Goal: Task Accomplishment & Management: Manage account settings

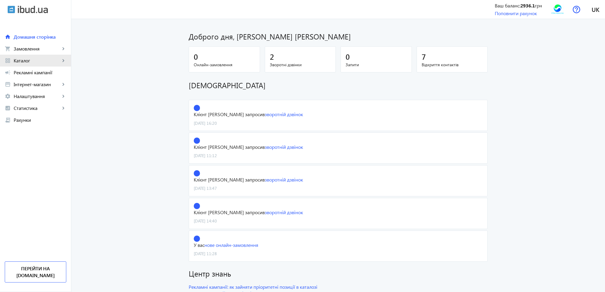
click at [25, 57] on link "grid_view Каталог keyboard_arrow_right" at bounding box center [35, 61] width 71 height 12
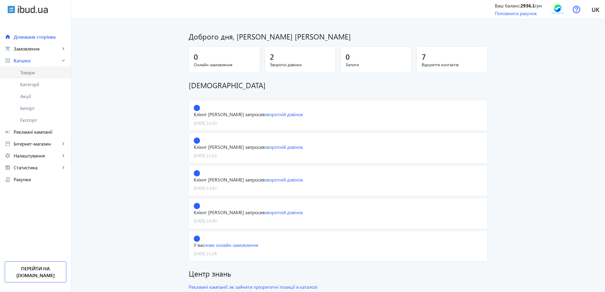
click at [27, 70] on span "Товари" at bounding box center [43, 73] width 46 height 6
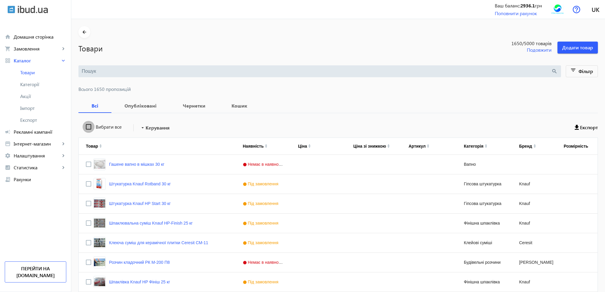
click at [83, 127] on input "Вибрати все" at bounding box center [89, 127] width 12 height 12
checkbox input "true"
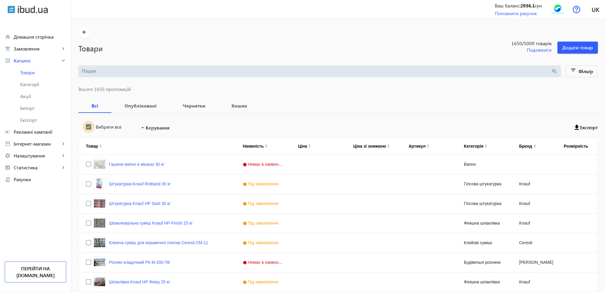
checkbox input "true"
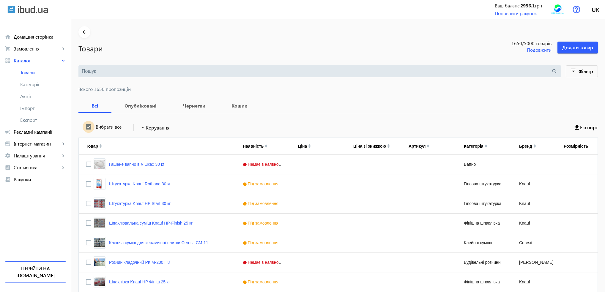
checkbox input "true"
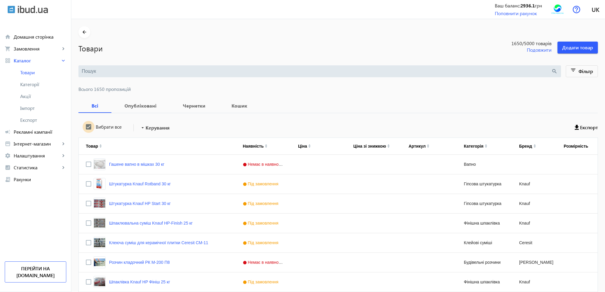
checkbox input "true"
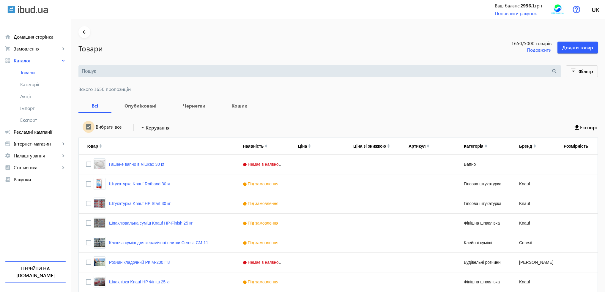
checkbox input "true"
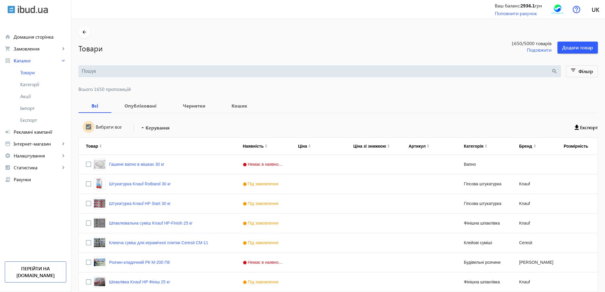
checkbox input "true"
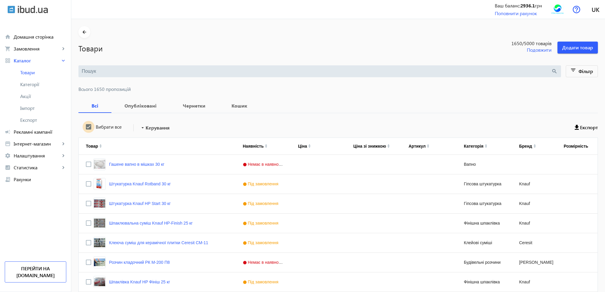
checkbox input "true"
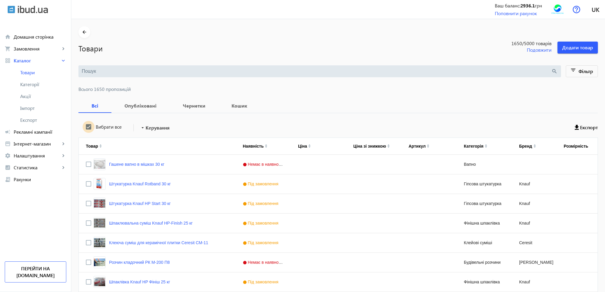
checkbox input "true"
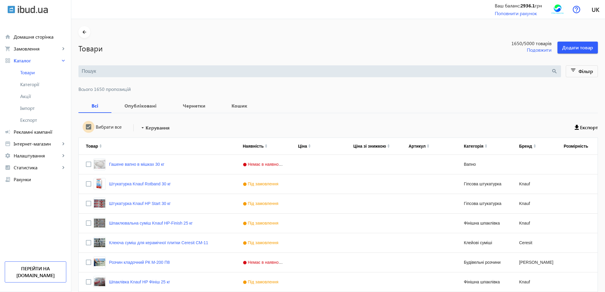
checkbox input "true"
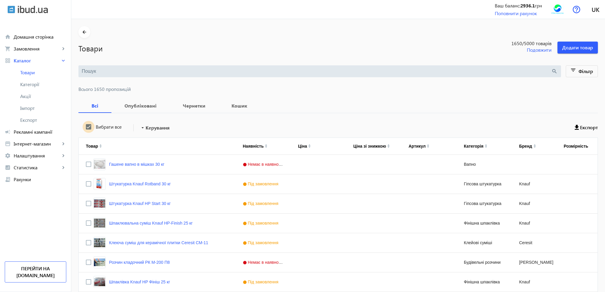
checkbox input "true"
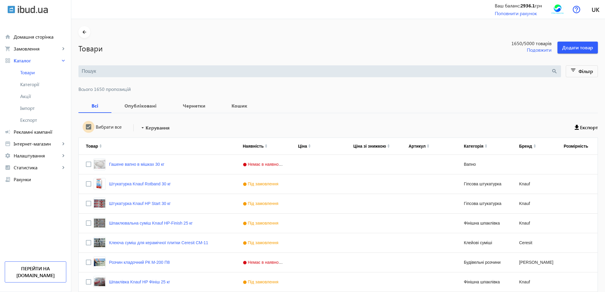
checkbox input "true"
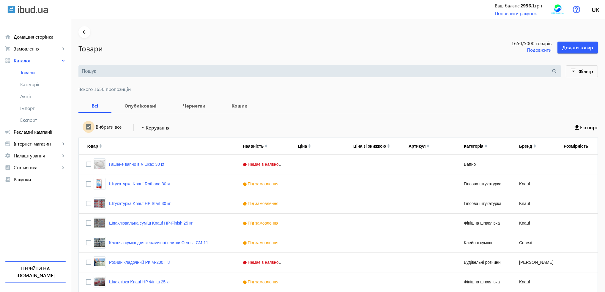
checkbox input "true"
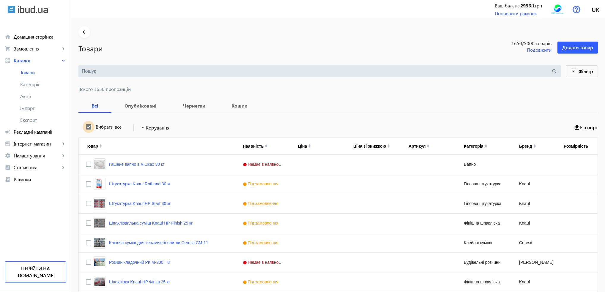
checkbox input "true"
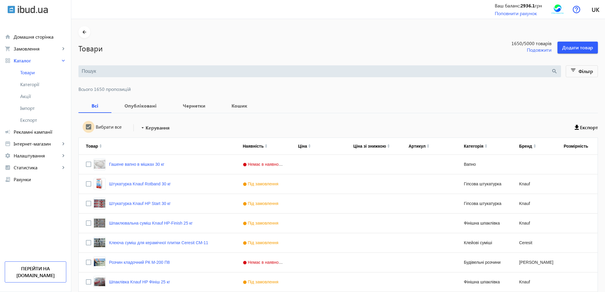
checkbox input "true"
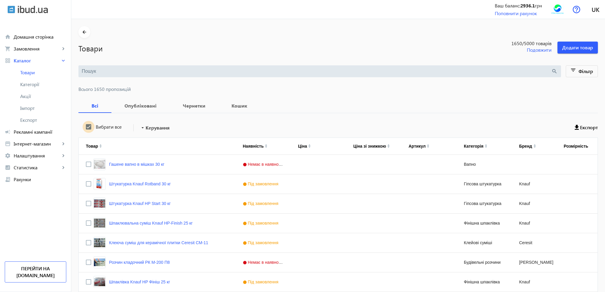
checkbox input "true"
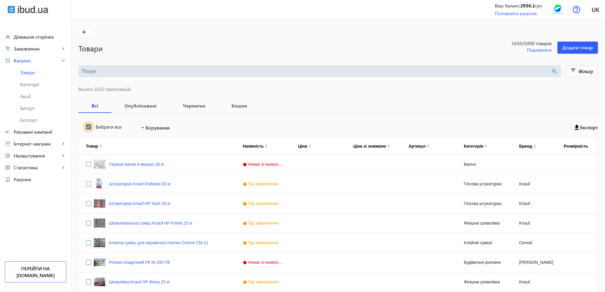
checkbox input "true"
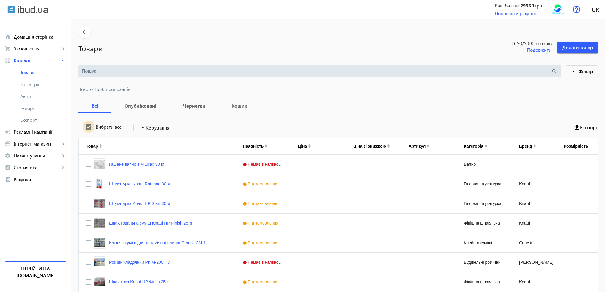
checkbox input "true"
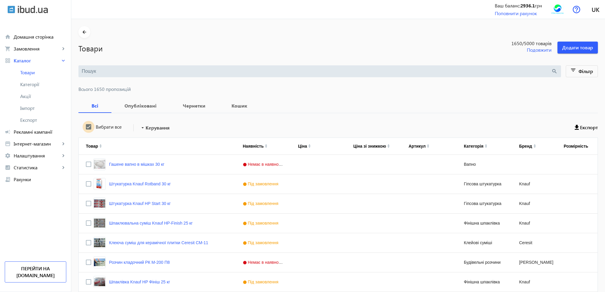
checkbox input "true"
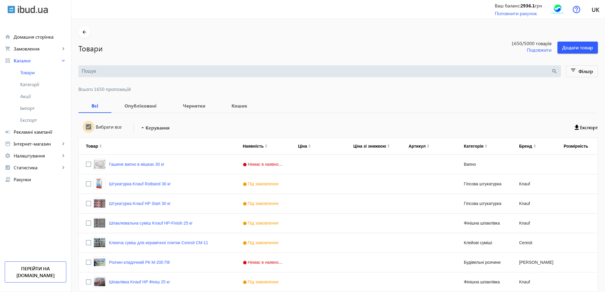
checkbox input "true"
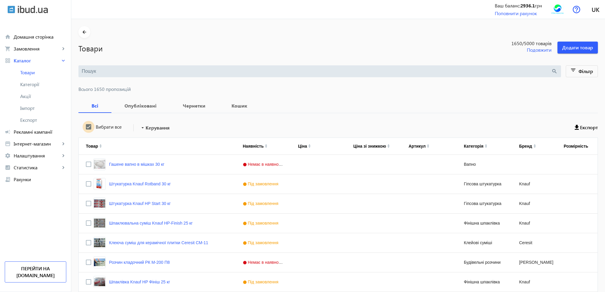
checkbox input "true"
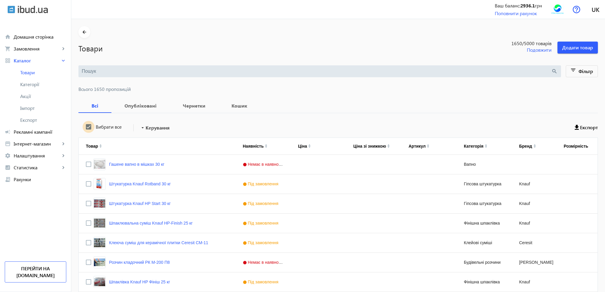
checkbox input "true"
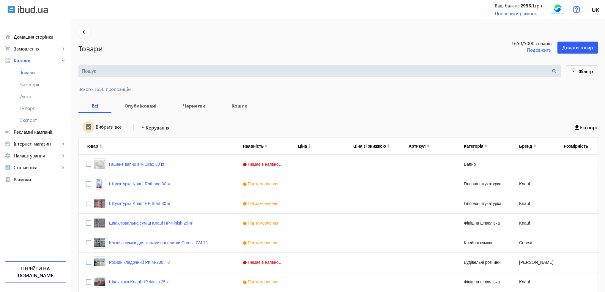
checkbox input "true"
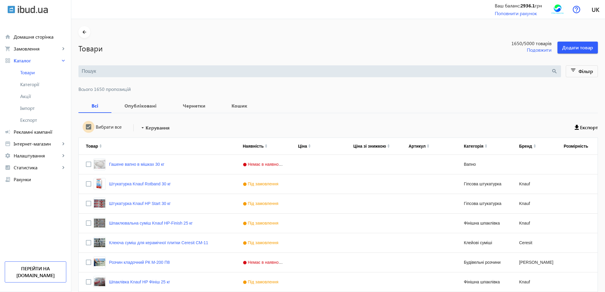
checkbox input "true"
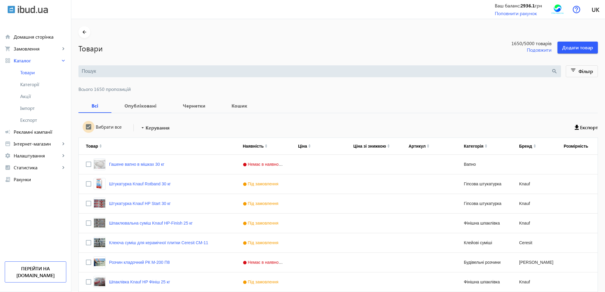
checkbox input "true"
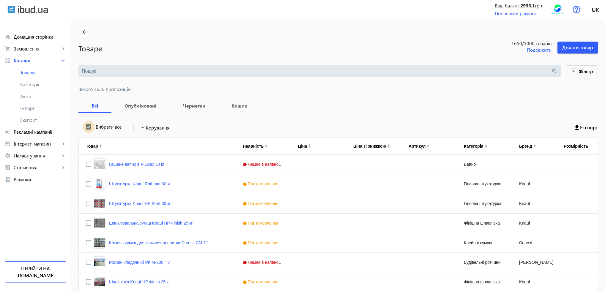
checkbox input "true"
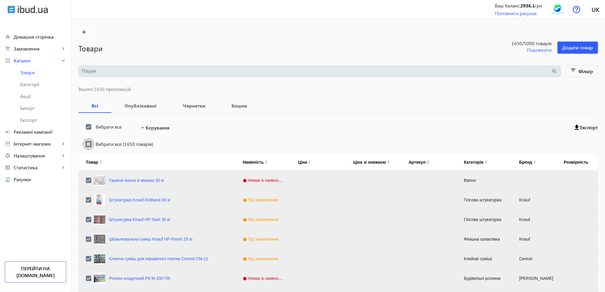
click at [83, 143] on input "Вибрати все (1650 товарів)" at bounding box center [89, 144] width 12 height 12
checkbox input "true"
click at [142, 128] on mat-icon "arrow_drop_down" at bounding box center [143, 128] width 6 height 6
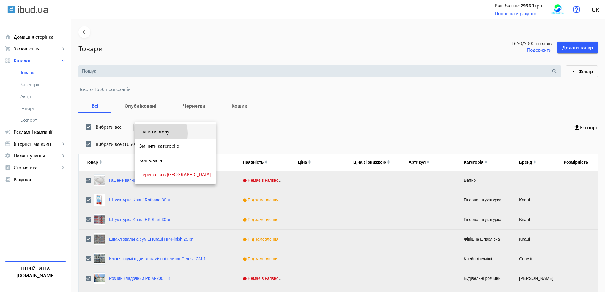
click at [146, 134] on span "Підняти вгору" at bounding box center [175, 131] width 72 height 5
